Goal: Answer question/provide support

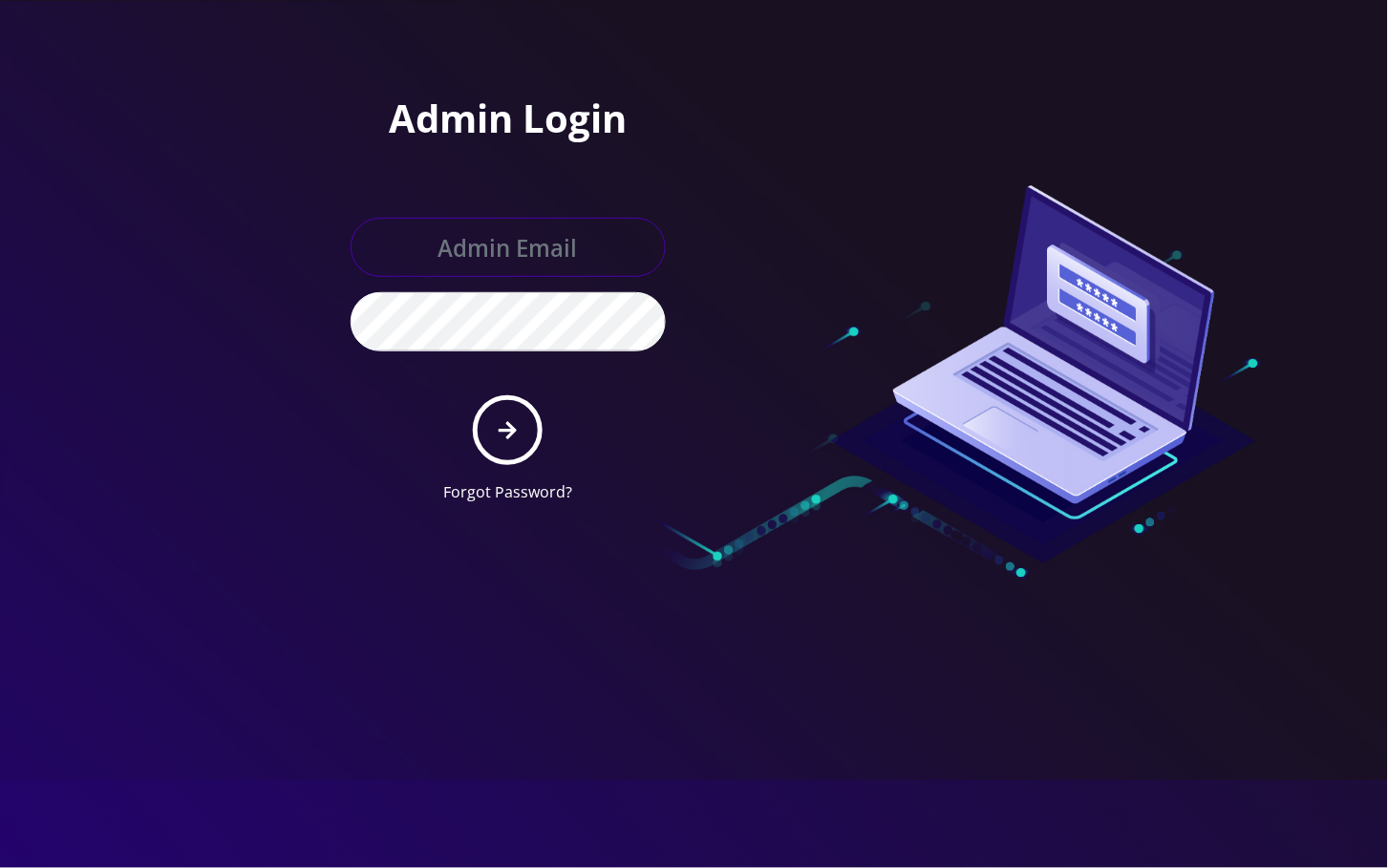
type input "angel@teltik.com"
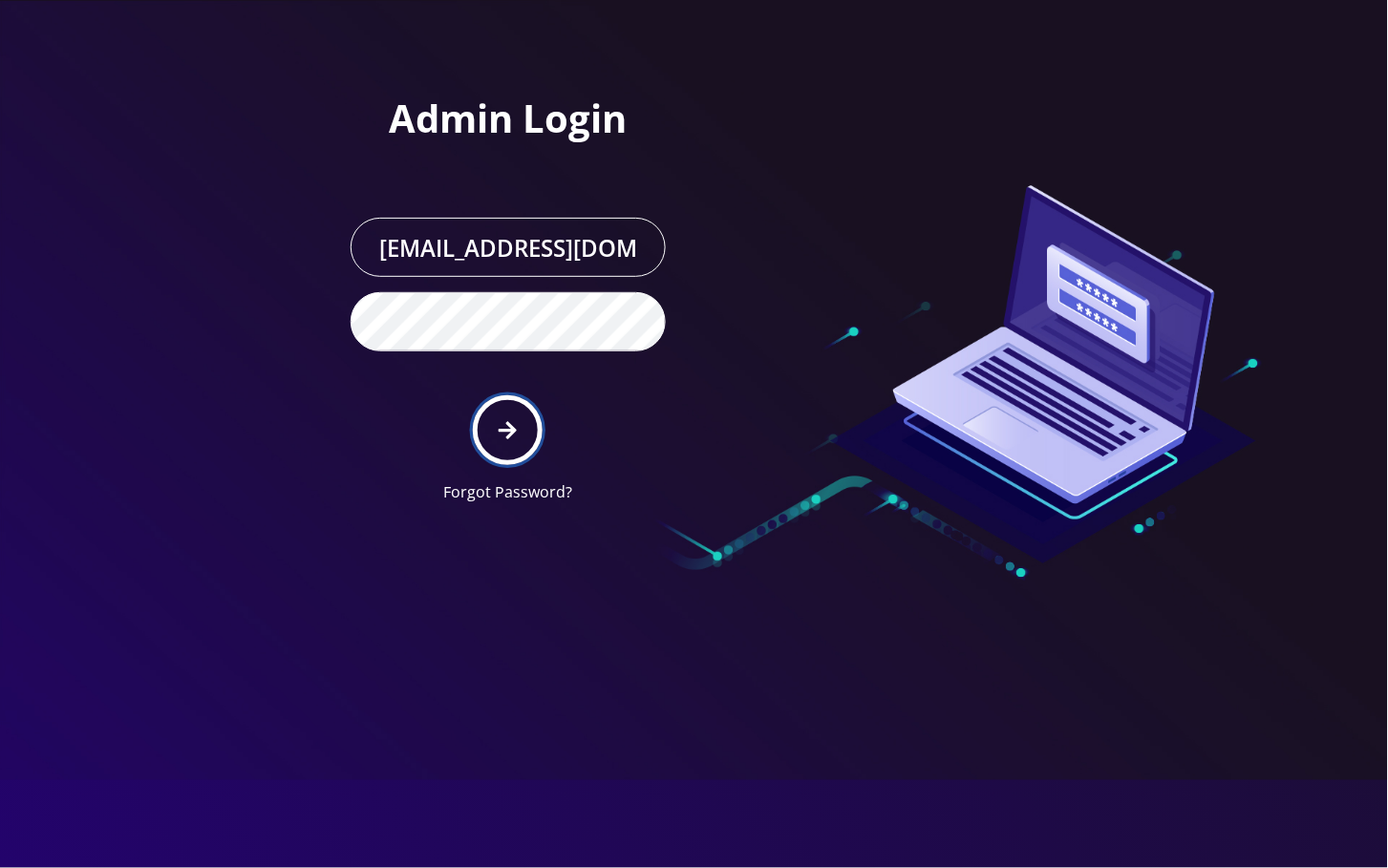
click at [507, 434] on icon "submit" at bounding box center [508, 430] width 18 height 21
click at [496, 421] on button "submit" at bounding box center [508, 431] width 70 height 70
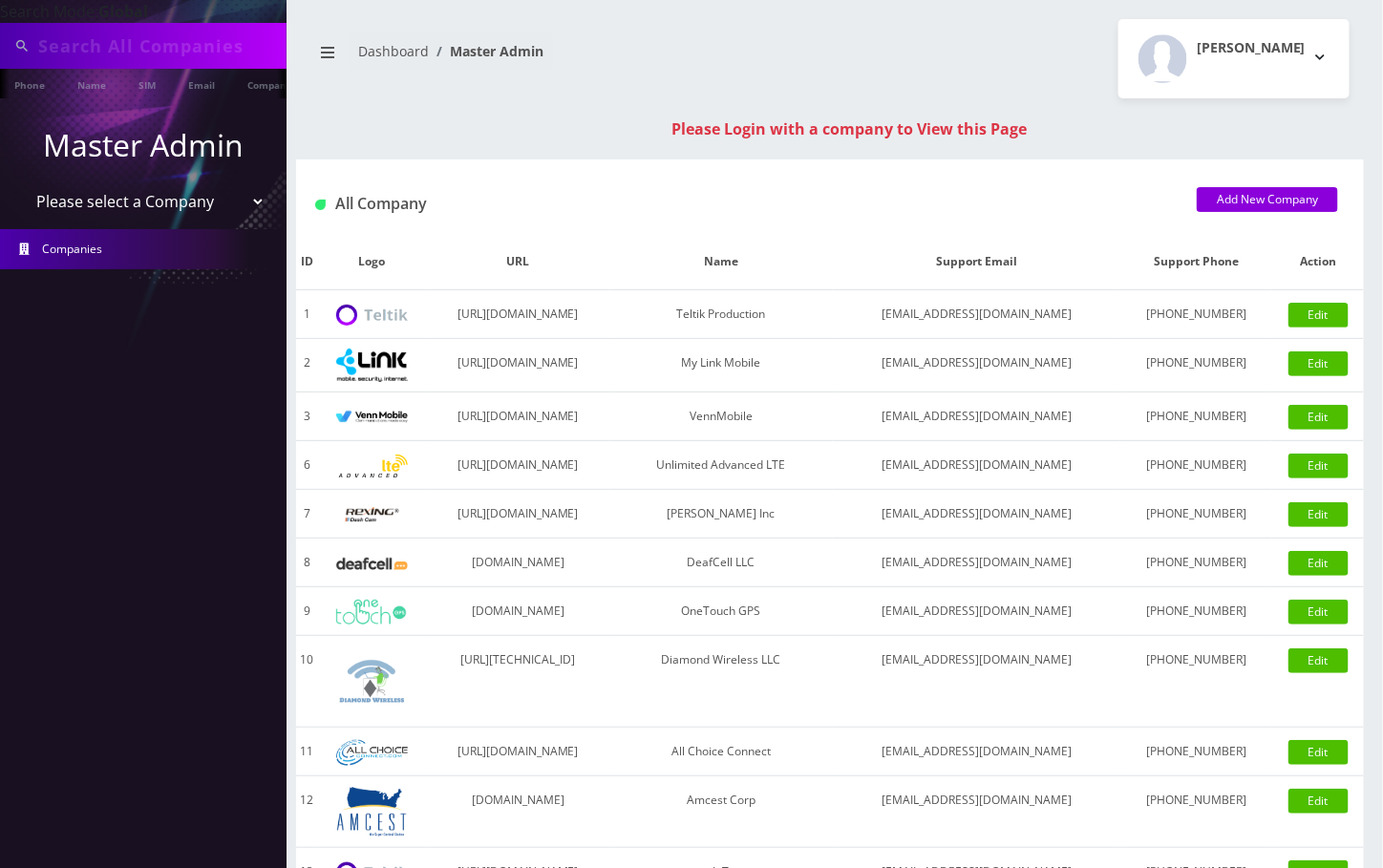
type input "9296926282"
click at [102, 43] on input "9296926282" at bounding box center [160, 46] width 244 height 36
paste input "17789034"
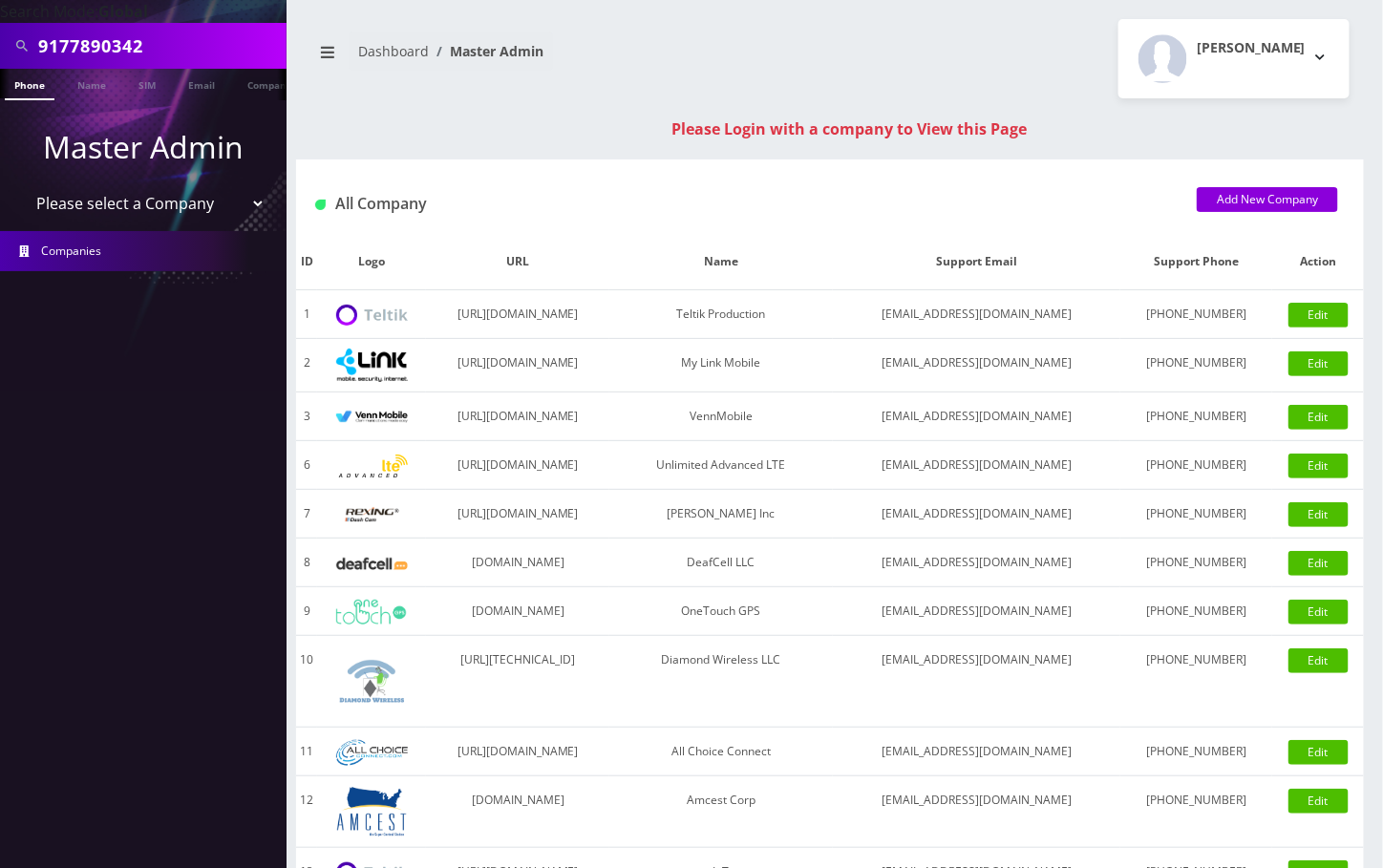
type input "9177890342"
click at [18, 82] on li at bounding box center [9, 89] width 19 height 48
click at [31, 77] on link "Phone" at bounding box center [30, 85] width 50 height 32
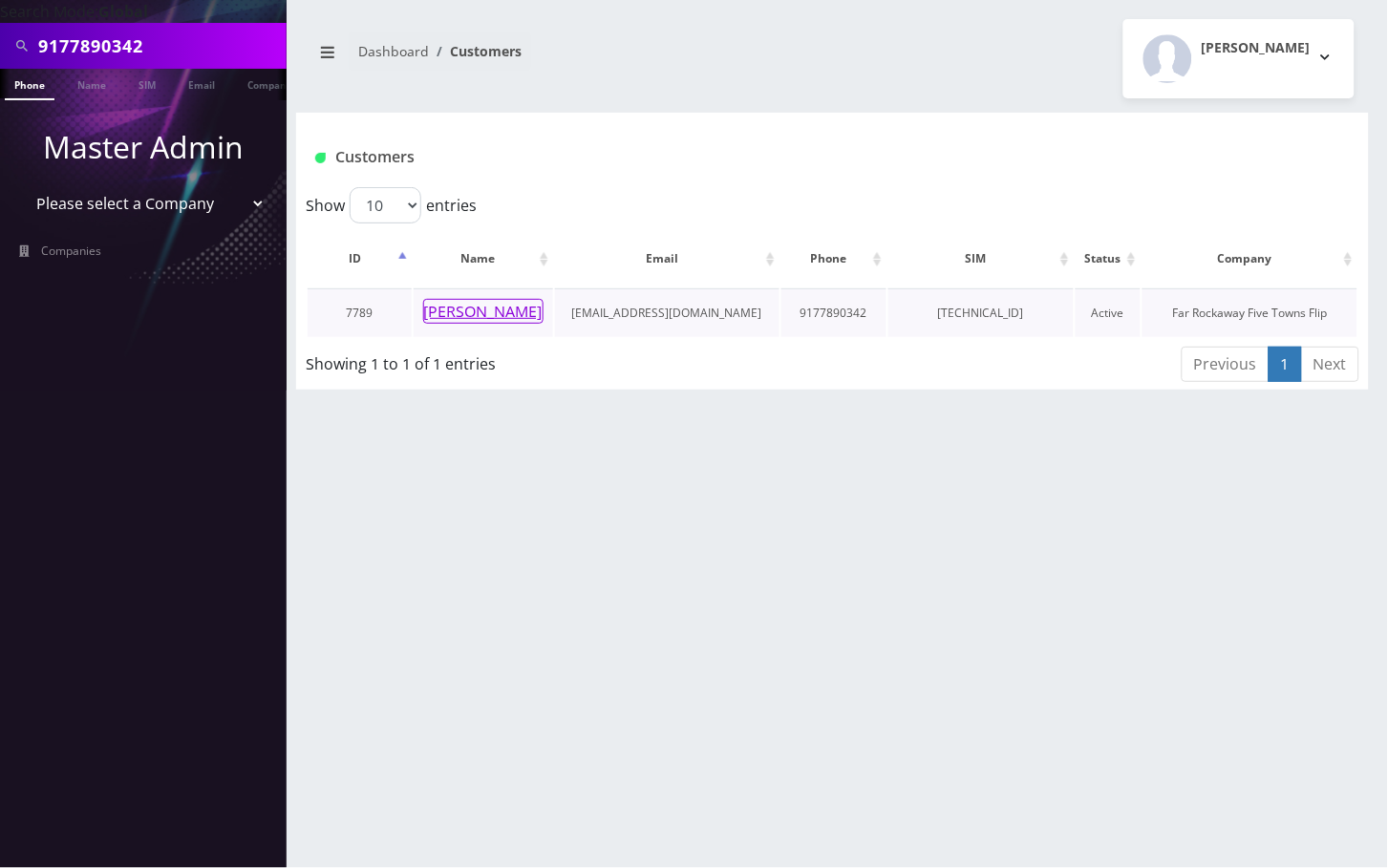
click at [467, 314] on button "[PERSON_NAME]" at bounding box center [483, 311] width 120 height 25
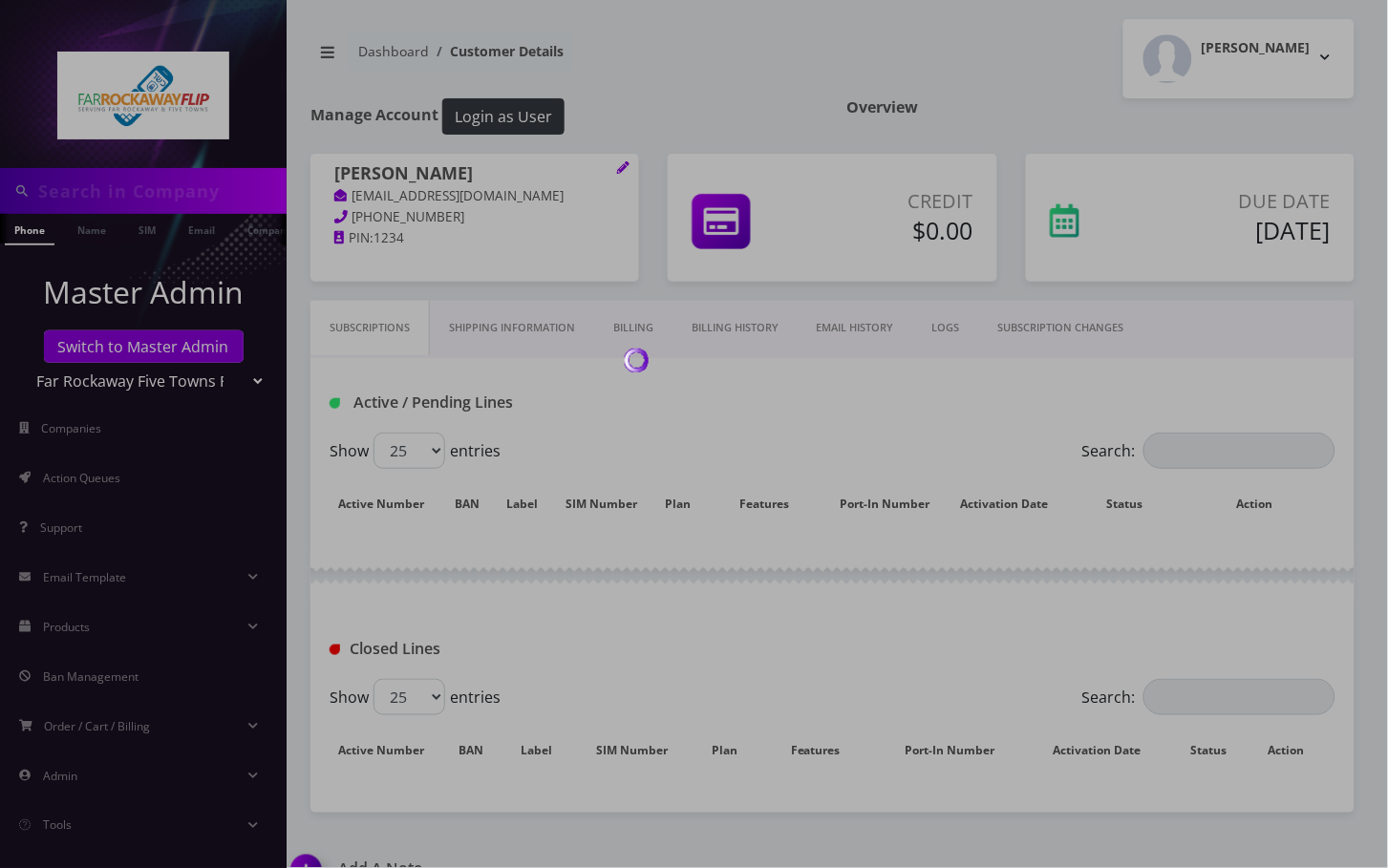
type input "9177890342"
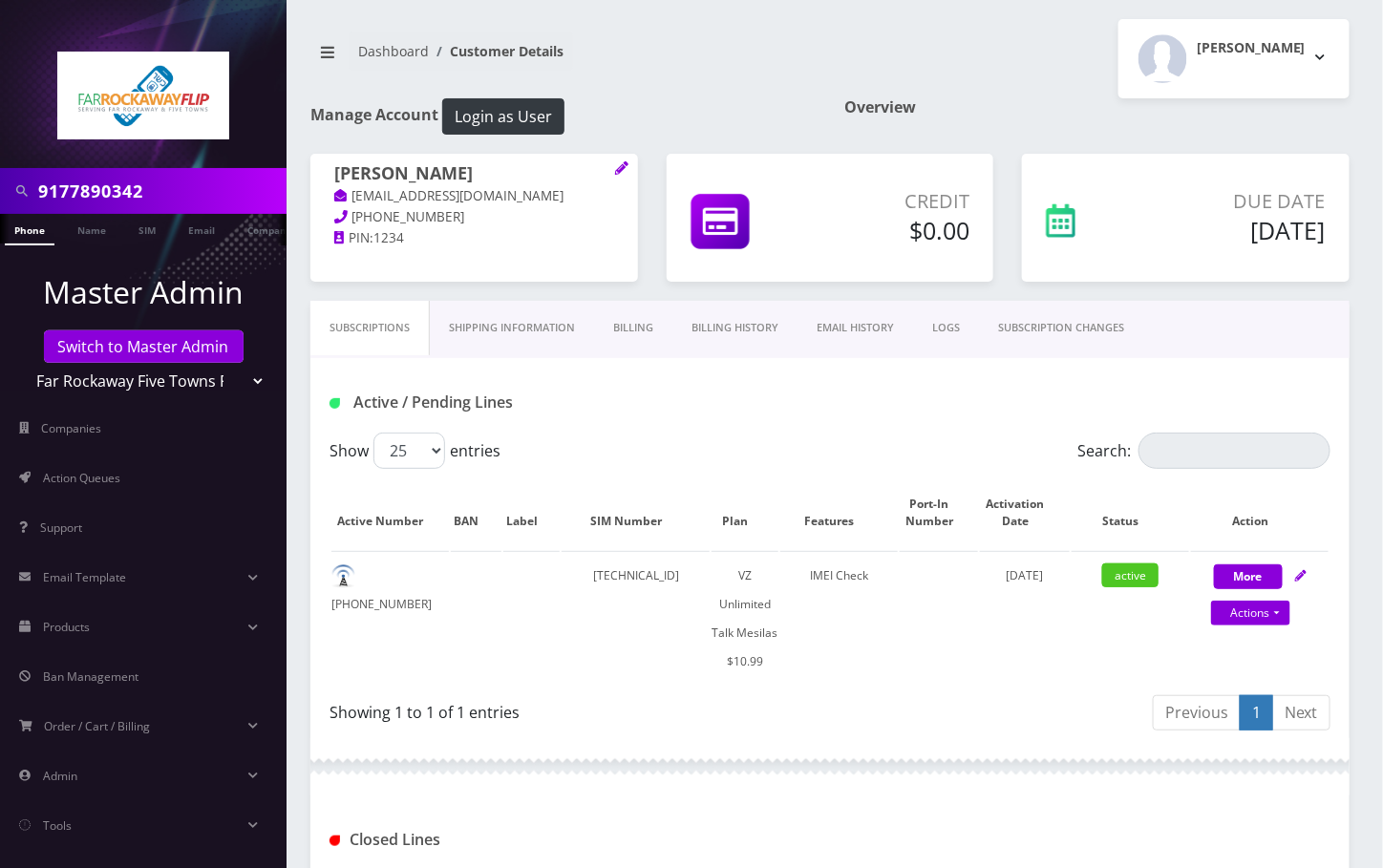
click at [737, 329] on link "Billing History" at bounding box center [735, 328] width 125 height 54
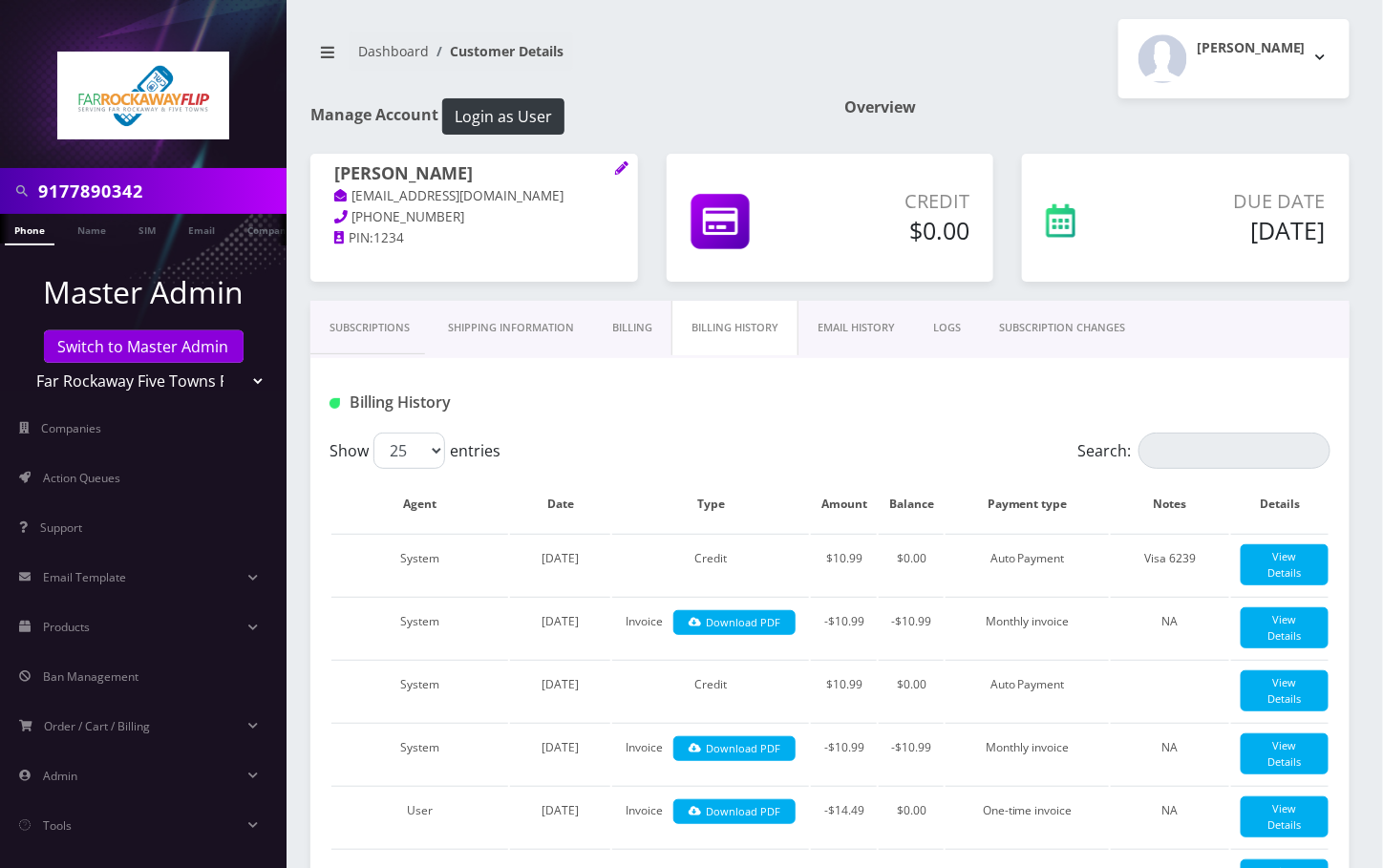
click at [371, 327] on link "Subscriptions" at bounding box center [370, 328] width 118 height 54
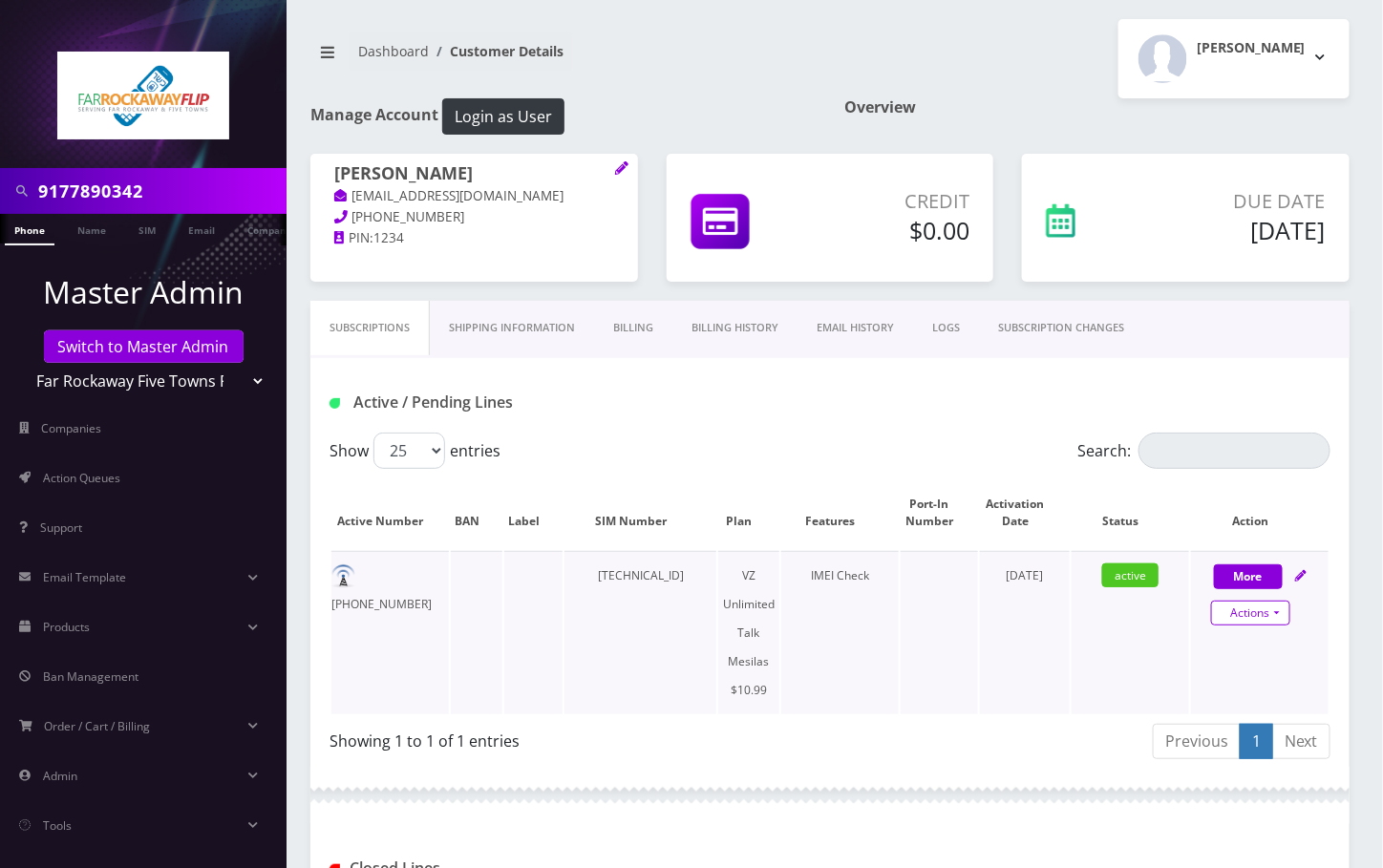
click at [1284, 611] on link "Actions" at bounding box center [1250, 613] width 79 height 25
select select "468"
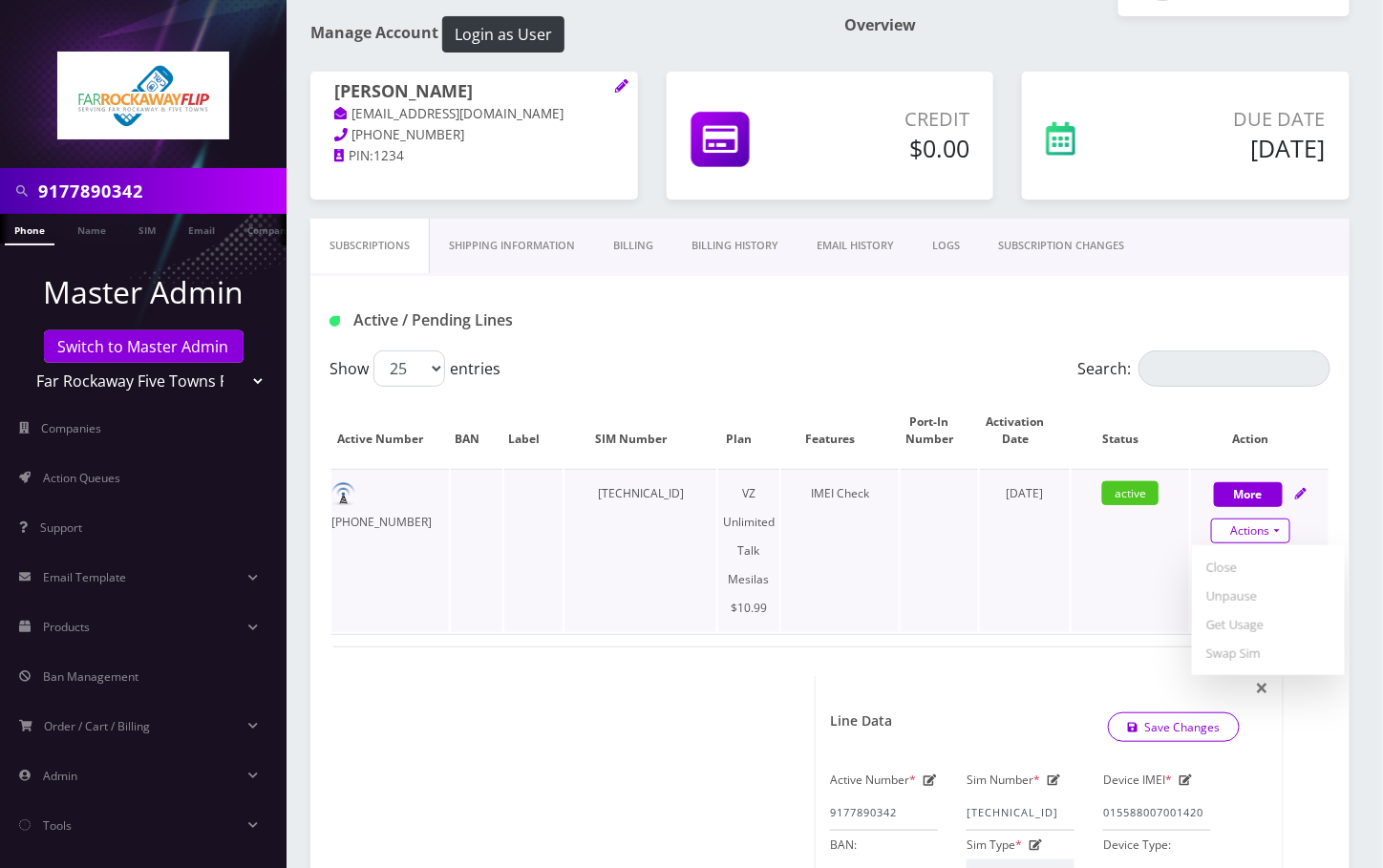
scroll to position [127, 0]
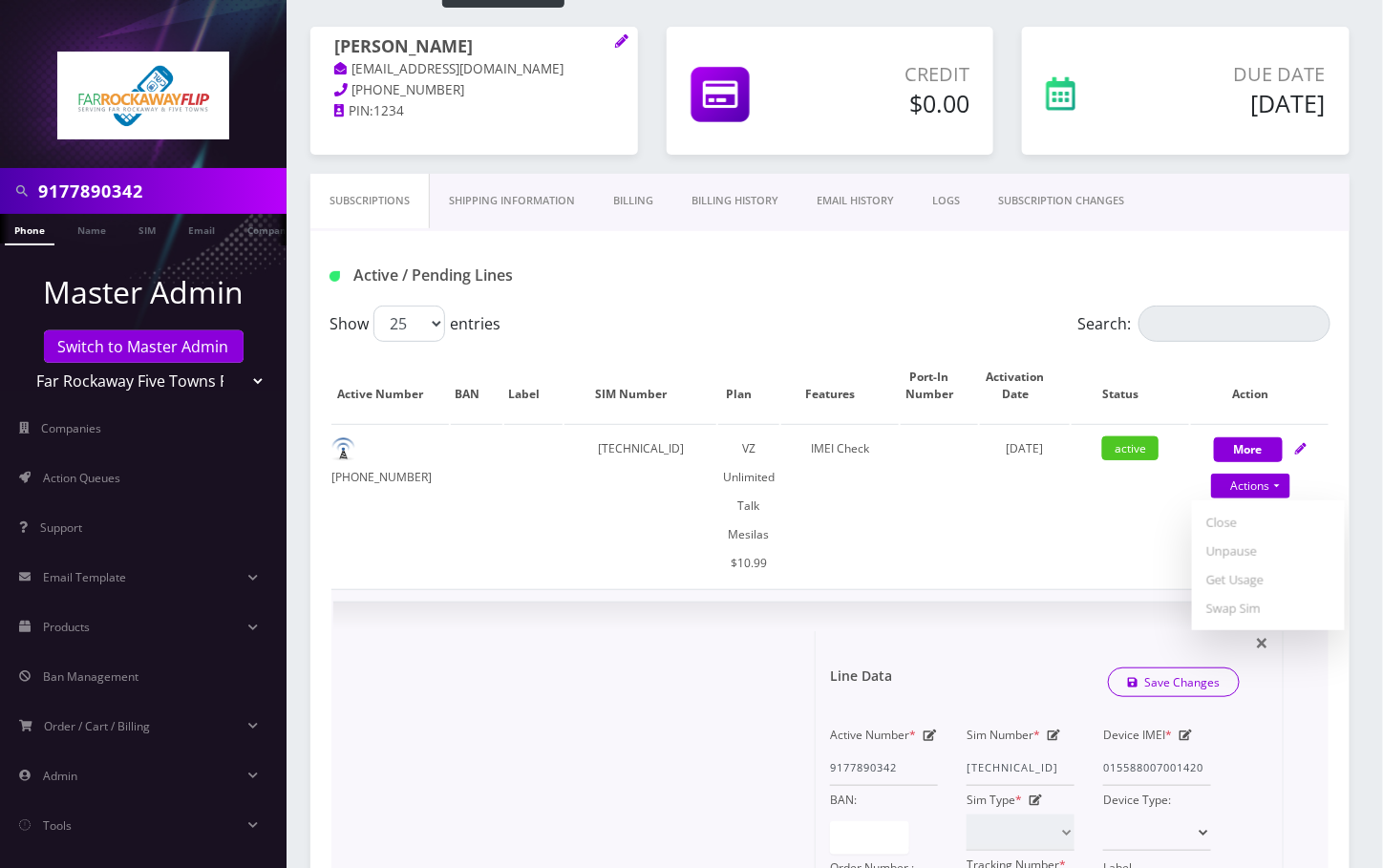
drag, startPoint x: 553, startPoint y: 793, endPoint x: 537, endPoint y: 789, distance: 16.7
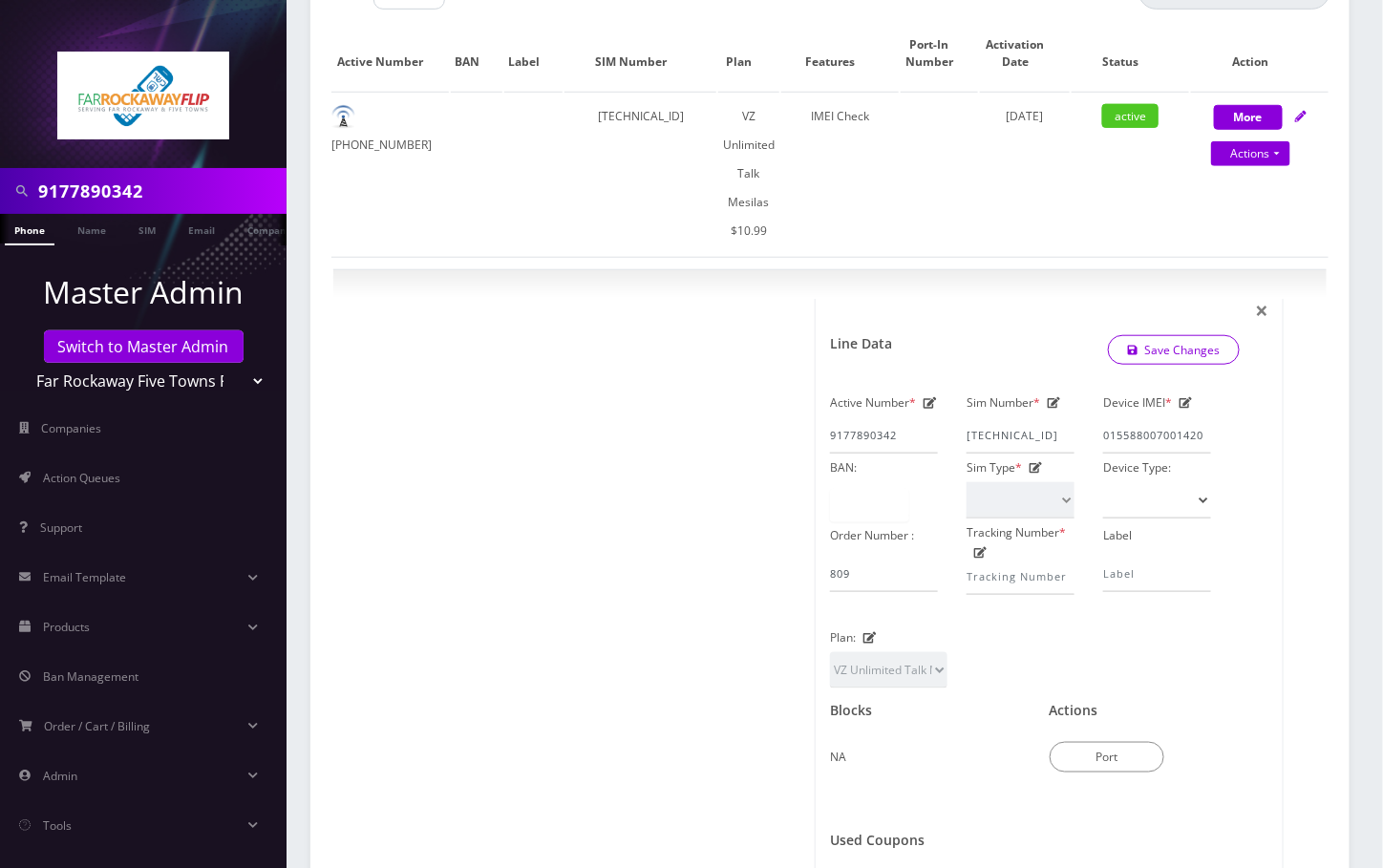
scroll to position [1096, 0]
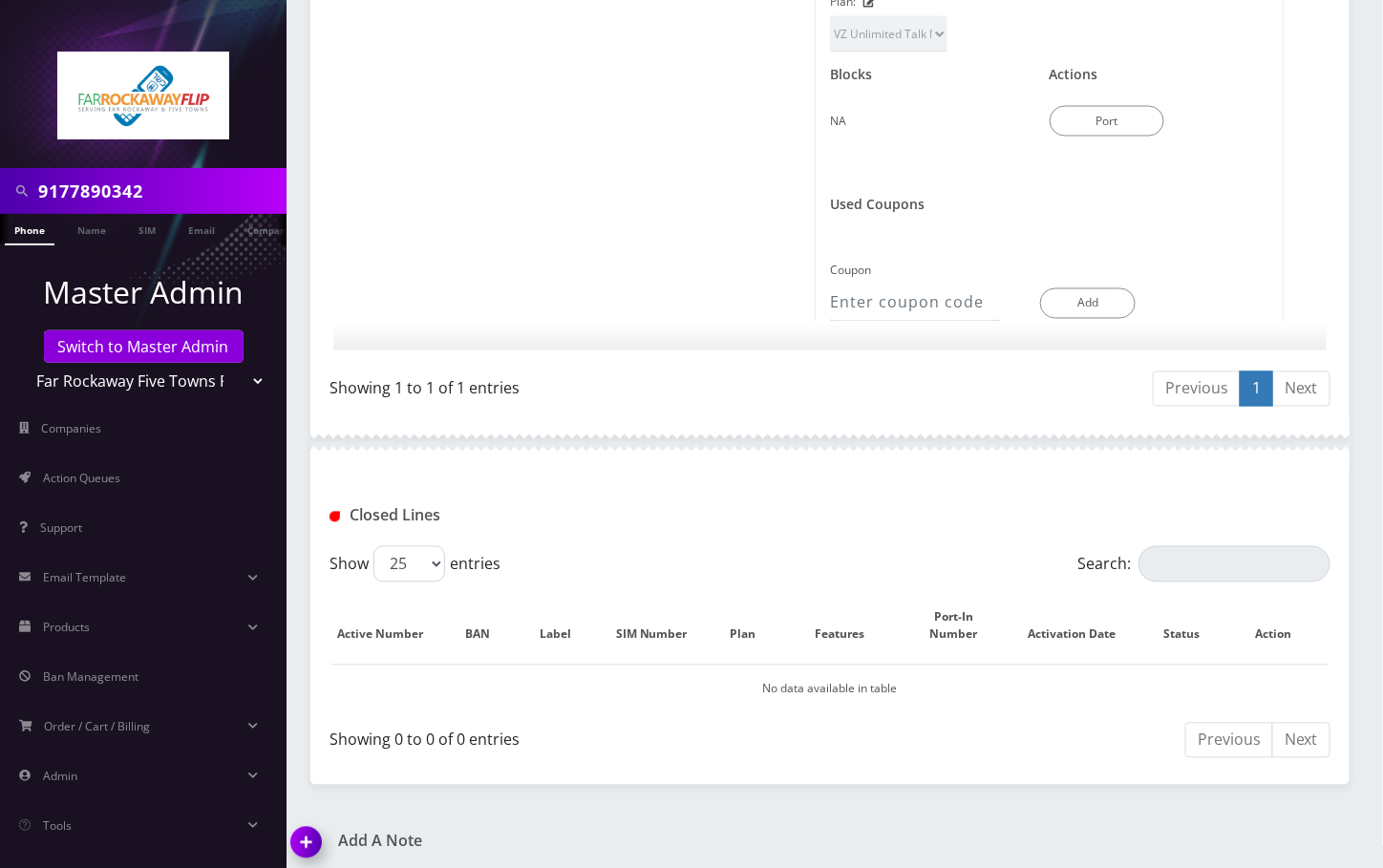
click at [300, 826] on img at bounding box center [310, 850] width 56 height 56
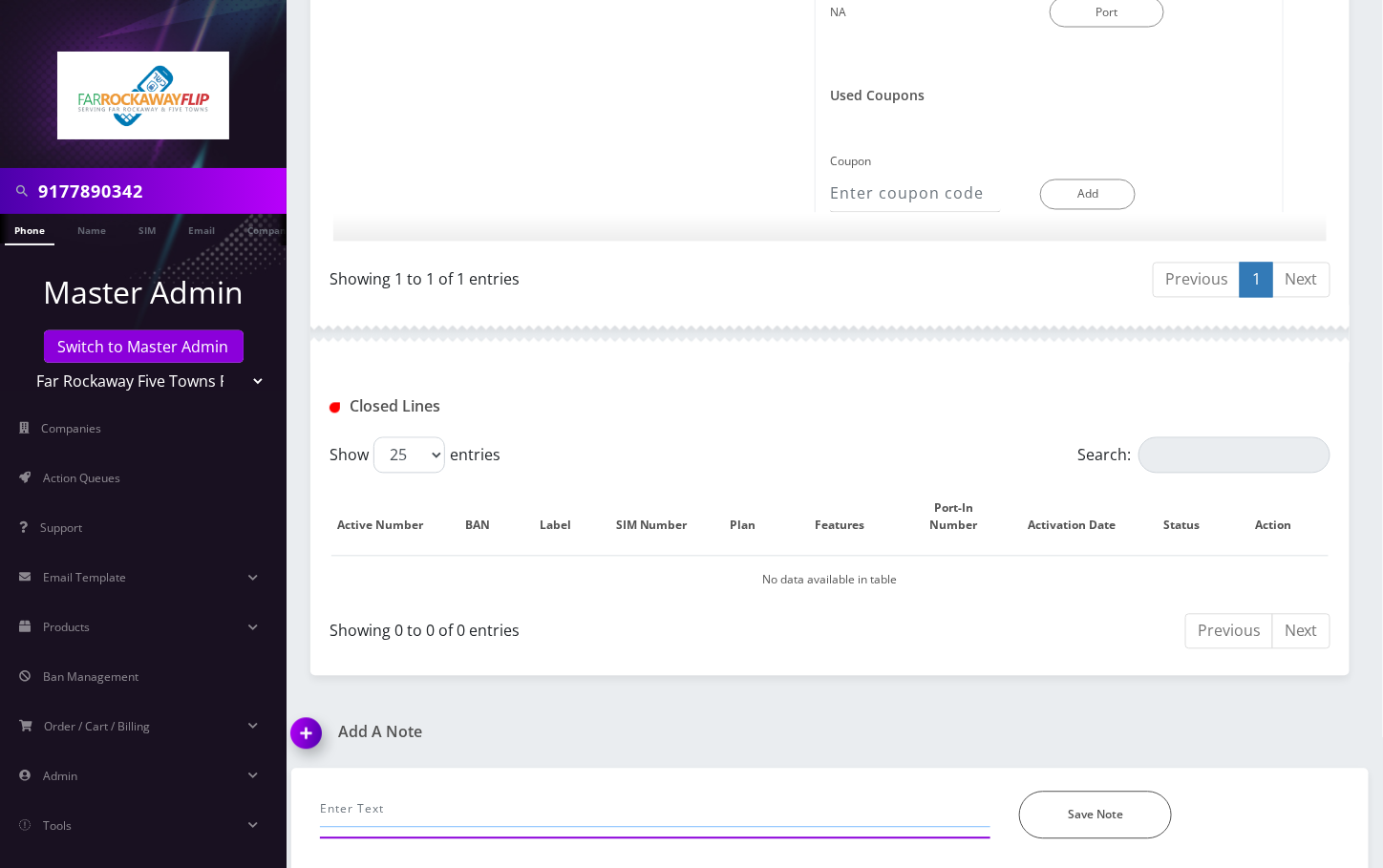
click at [449, 801] on input "text" at bounding box center [655, 810] width 671 height 36
type input "call- unable to make calls, advised to reboot and test, working again--Angel"
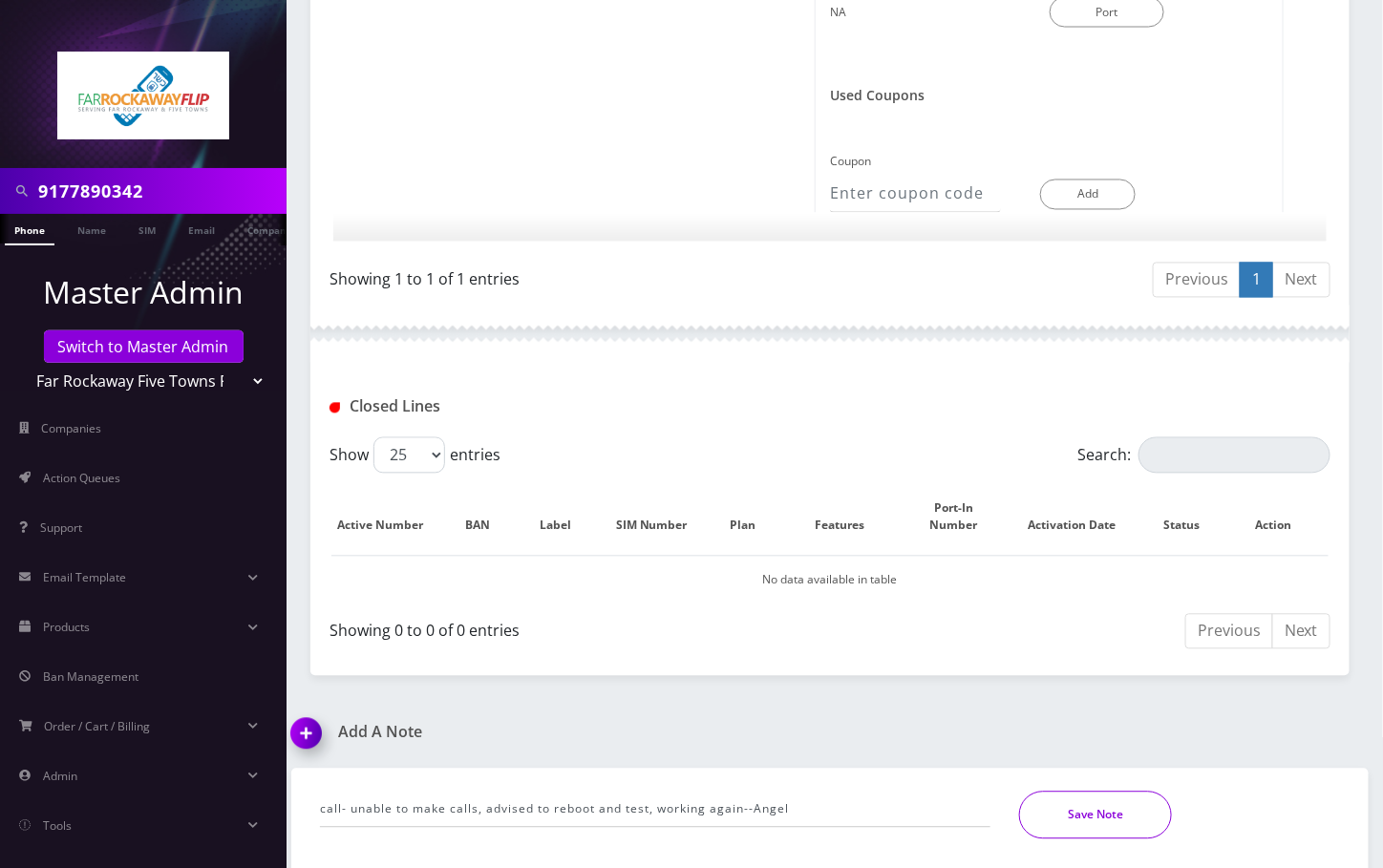
click at [1132, 818] on button "Save Note" at bounding box center [1095, 816] width 153 height 48
